Goal: Task Accomplishment & Management: Use online tool/utility

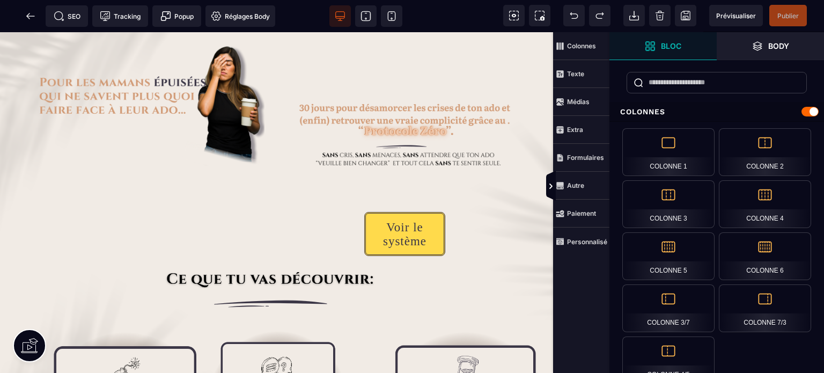
scroll to position [11, 0]
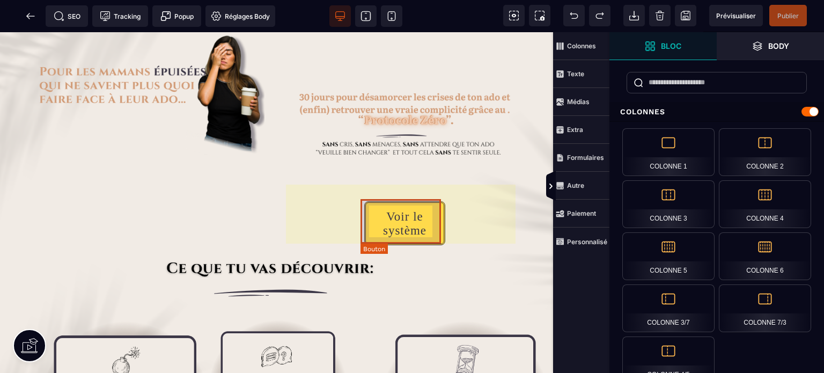
click at [401, 214] on div "Voir le système" at bounding box center [404, 224] width 61 height 28
select select "*****"
select select "***"
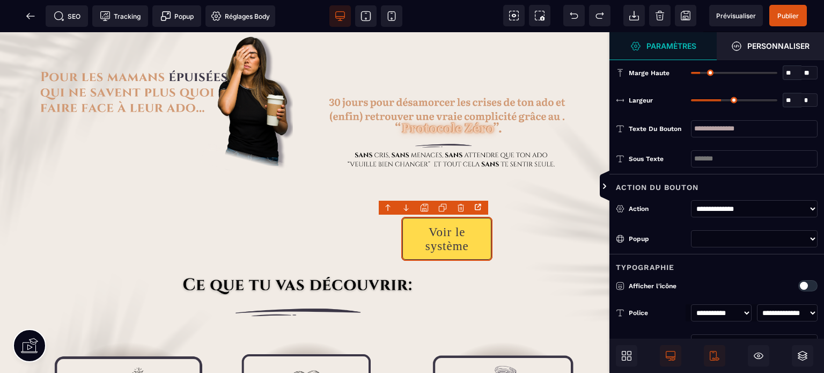
click at [707, 235] on select at bounding box center [754, 238] width 127 height 17
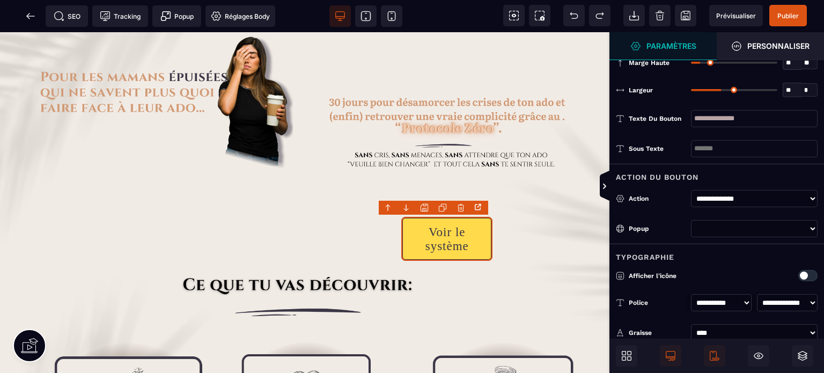
click at [707, 226] on select at bounding box center [754, 228] width 127 height 17
click at [813, 229] on select at bounding box center [754, 228] width 127 height 17
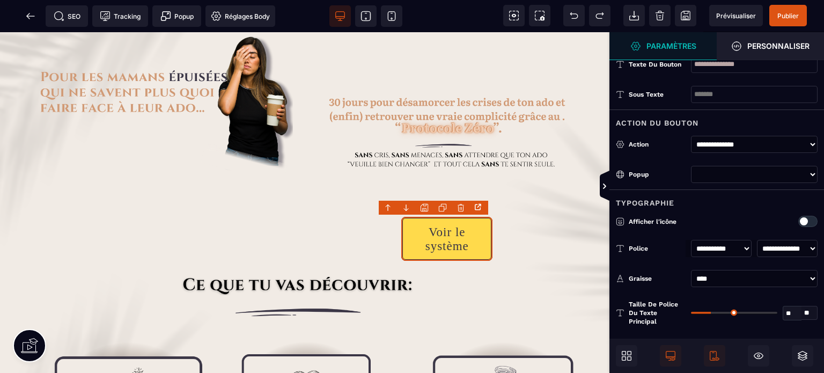
scroll to position [65, 0]
click at [805, 171] on select at bounding box center [754, 173] width 127 height 17
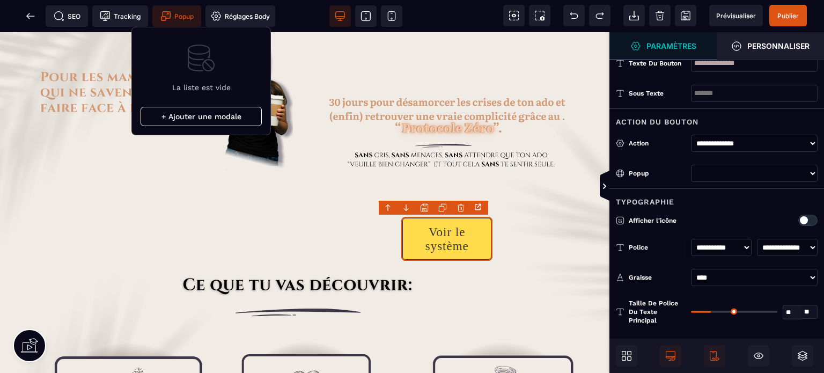
click at [170, 9] on span "Popup" at bounding box center [176, 15] width 49 height 21
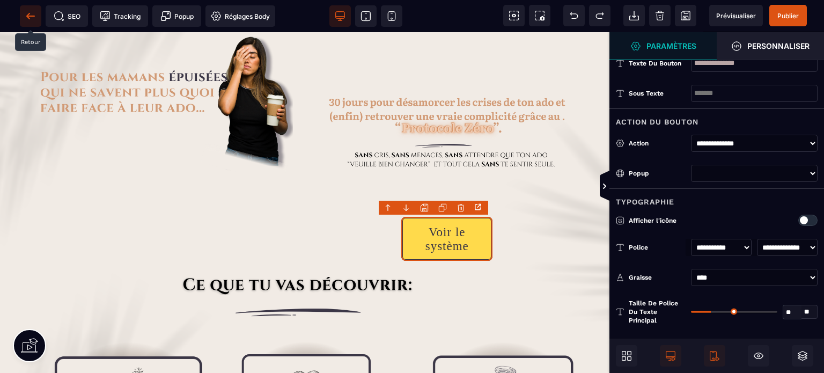
click at [30, 18] on icon at bounding box center [30, 16] width 11 height 11
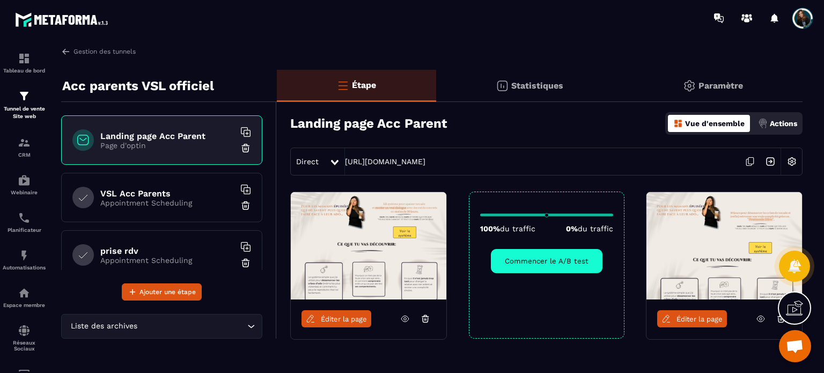
click at [340, 319] on span "Éditer la page" at bounding box center [344, 319] width 46 height 8
